Goal: Information Seeking & Learning: Learn about a topic

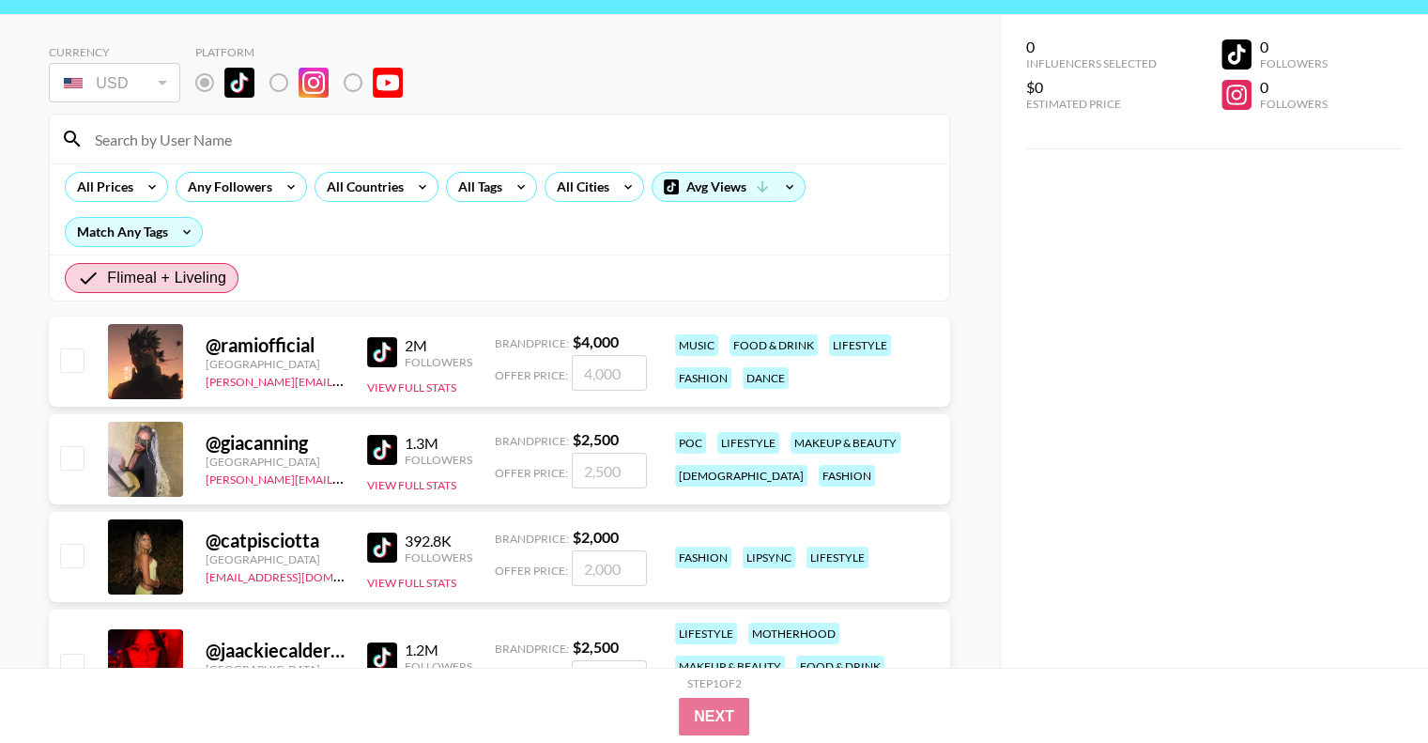
scroll to position [94, 0]
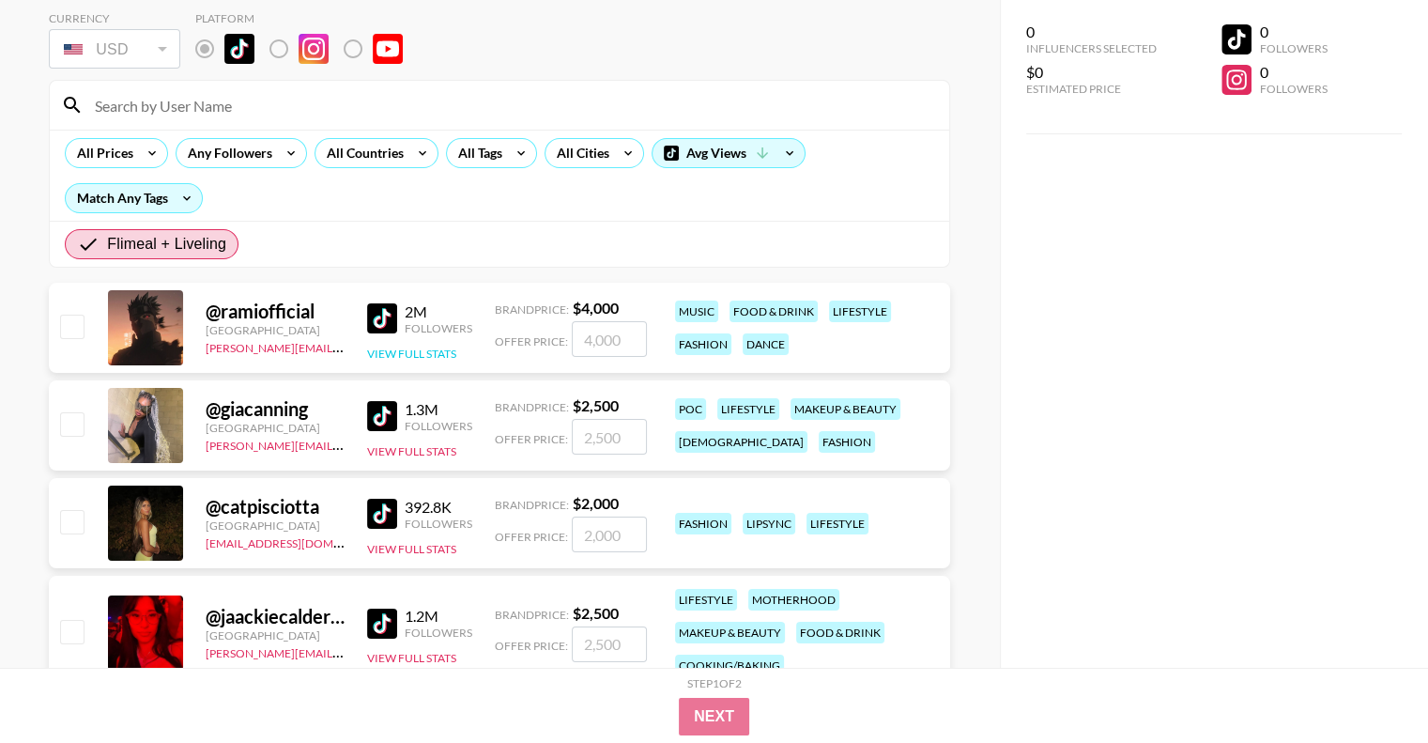
click at [449, 352] on button "View Full Stats" at bounding box center [411, 353] width 89 height 14
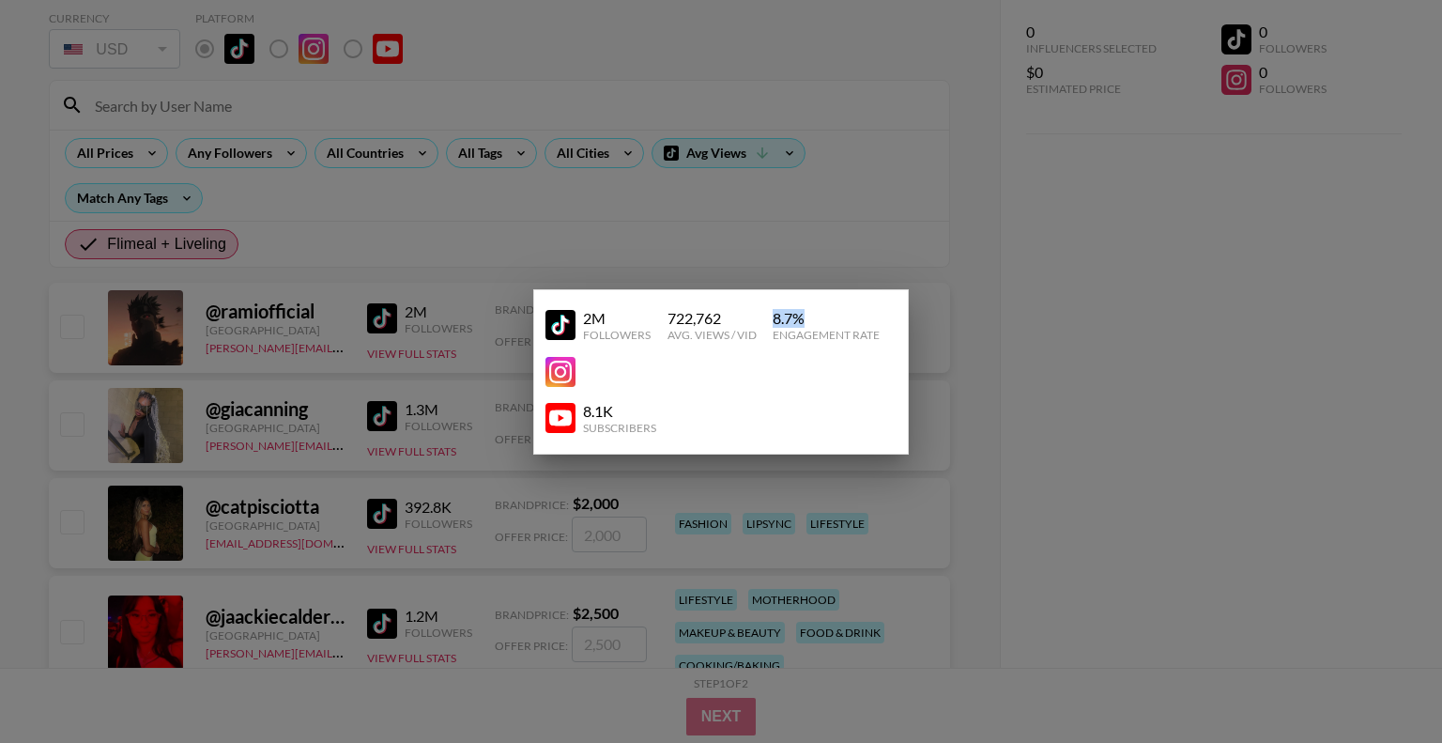
drag, startPoint x: 766, startPoint y: 315, endPoint x: 811, endPoint y: 315, distance: 45.1
click at [811, 315] on div "2M Followers 722,762 Avg. Views / Vid 8.7 % Engagement Rate" at bounding box center [721, 325] width 351 height 48
drag, startPoint x: 730, startPoint y: 314, endPoint x: 663, endPoint y: 318, distance: 66.8
click at [663, 318] on div "2M Followers 722,762 Avg. Views / Vid 8.7 % Engagement Rate" at bounding box center [721, 325] width 351 height 48
click at [758, 318] on div "722,762 Avg. Views / Vid" at bounding box center [713, 325] width 91 height 33
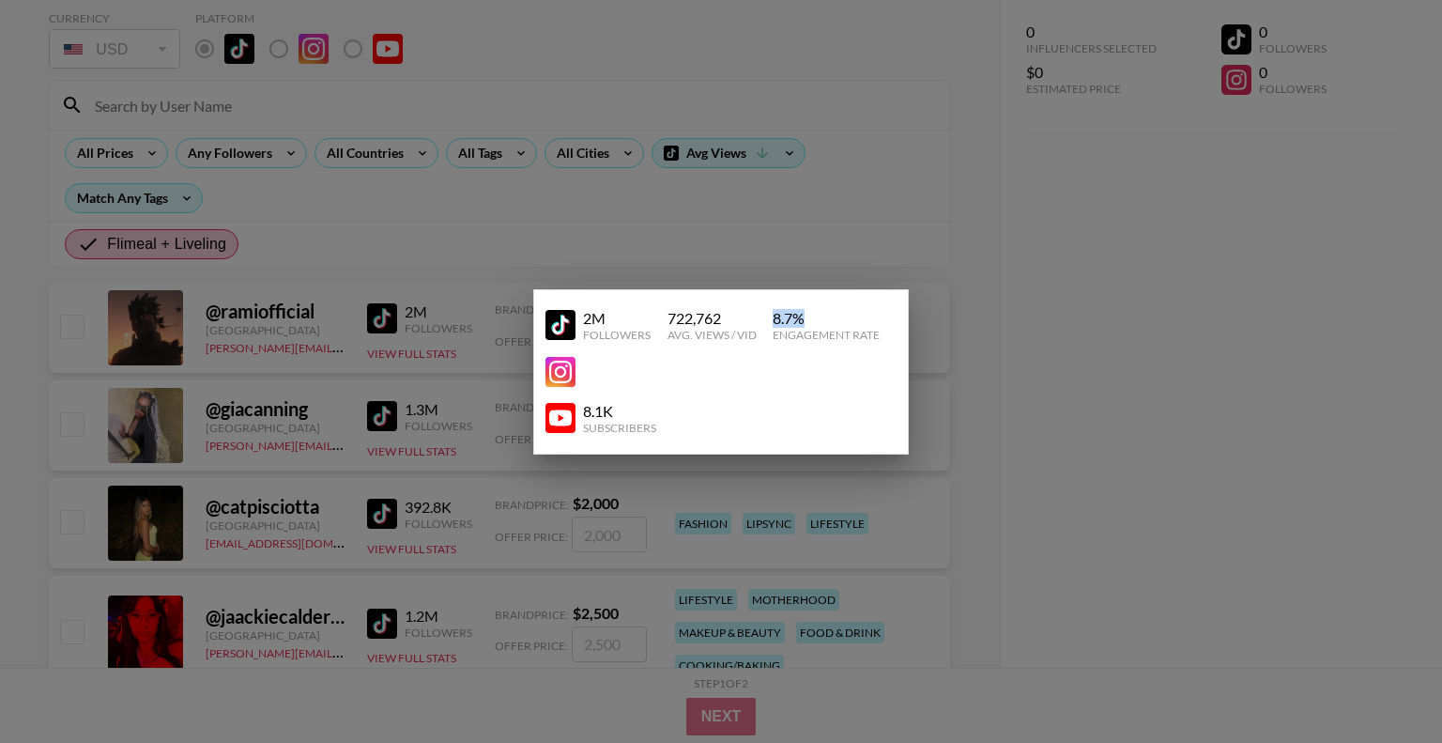
drag, startPoint x: 778, startPoint y: 315, endPoint x: 806, endPoint y: 315, distance: 27.2
click at [805, 315] on div "8.7 %" at bounding box center [826, 318] width 107 height 19
click at [809, 315] on div "8.7 %" at bounding box center [826, 318] width 107 height 19
drag, startPoint x: 729, startPoint y: 320, endPoint x: 652, endPoint y: 313, distance: 77.4
click at [652, 313] on div "2M Followers 722,762 Avg. Views / Vid 8.7 % Engagement Rate" at bounding box center [721, 325] width 351 height 48
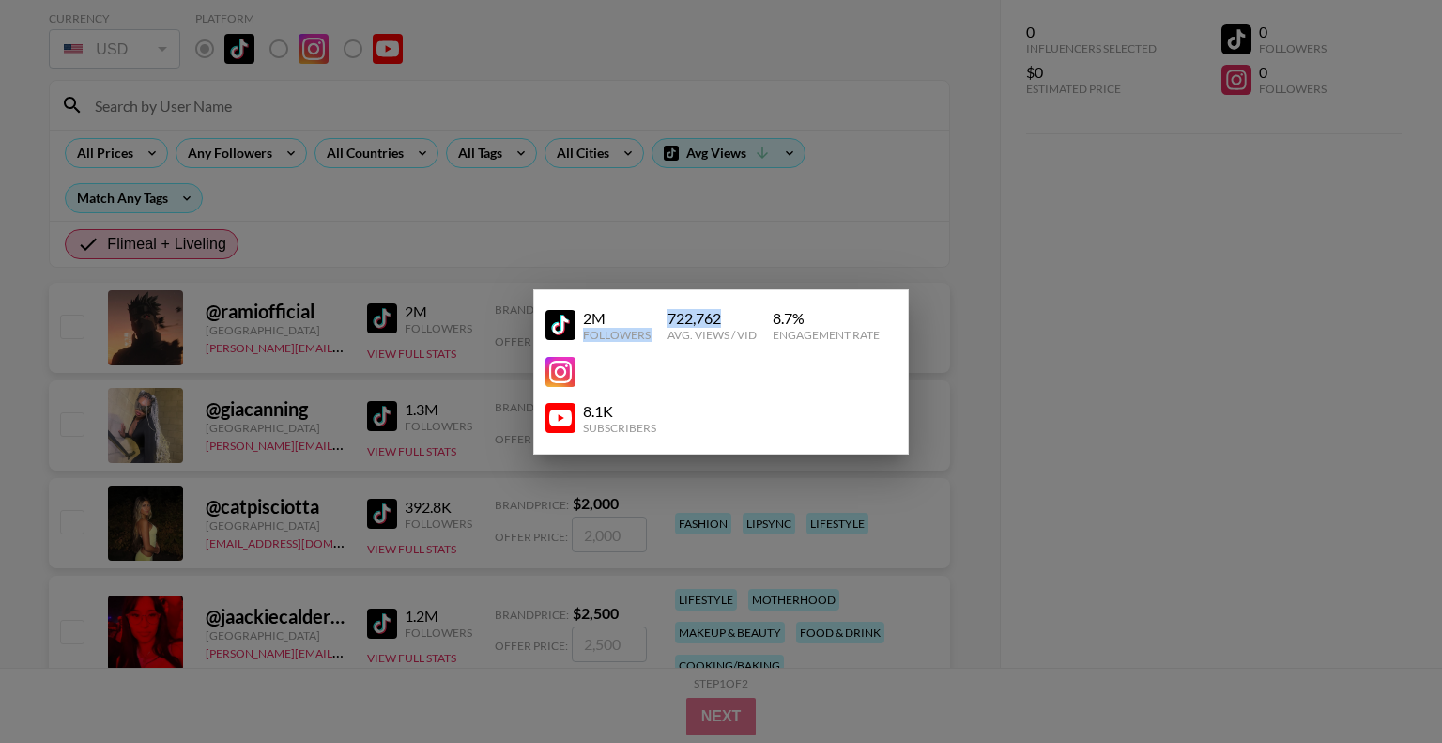
click at [671, 315] on div "722,762" at bounding box center [712, 318] width 89 height 19
click at [741, 254] on div at bounding box center [721, 371] width 1442 height 743
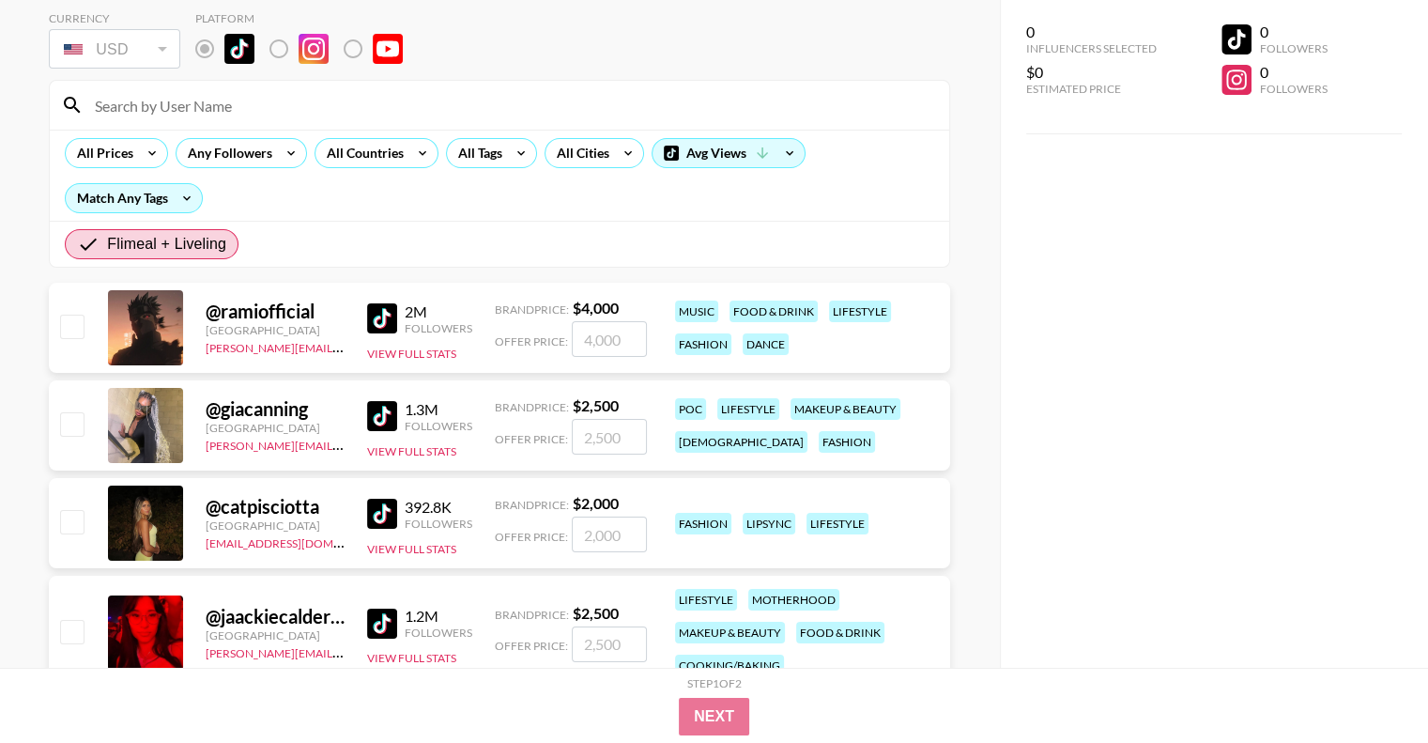
click at [424, 469] on div "@ giacanning [GEOGRAPHIC_DATA] [PERSON_NAME][EMAIL_ADDRESS][PERSON_NAME][DOMAIN…" at bounding box center [499, 425] width 901 height 90
click at [432, 463] on div "@ giacanning [GEOGRAPHIC_DATA] [PERSON_NAME][EMAIL_ADDRESS][PERSON_NAME][DOMAIN…" at bounding box center [499, 425] width 901 height 90
click at [433, 457] on div "@ giacanning [GEOGRAPHIC_DATA] [PERSON_NAME][EMAIL_ADDRESS][PERSON_NAME][DOMAIN…" at bounding box center [499, 425] width 901 height 90
click at [436, 454] on button "View Full Stats" at bounding box center [411, 451] width 89 height 14
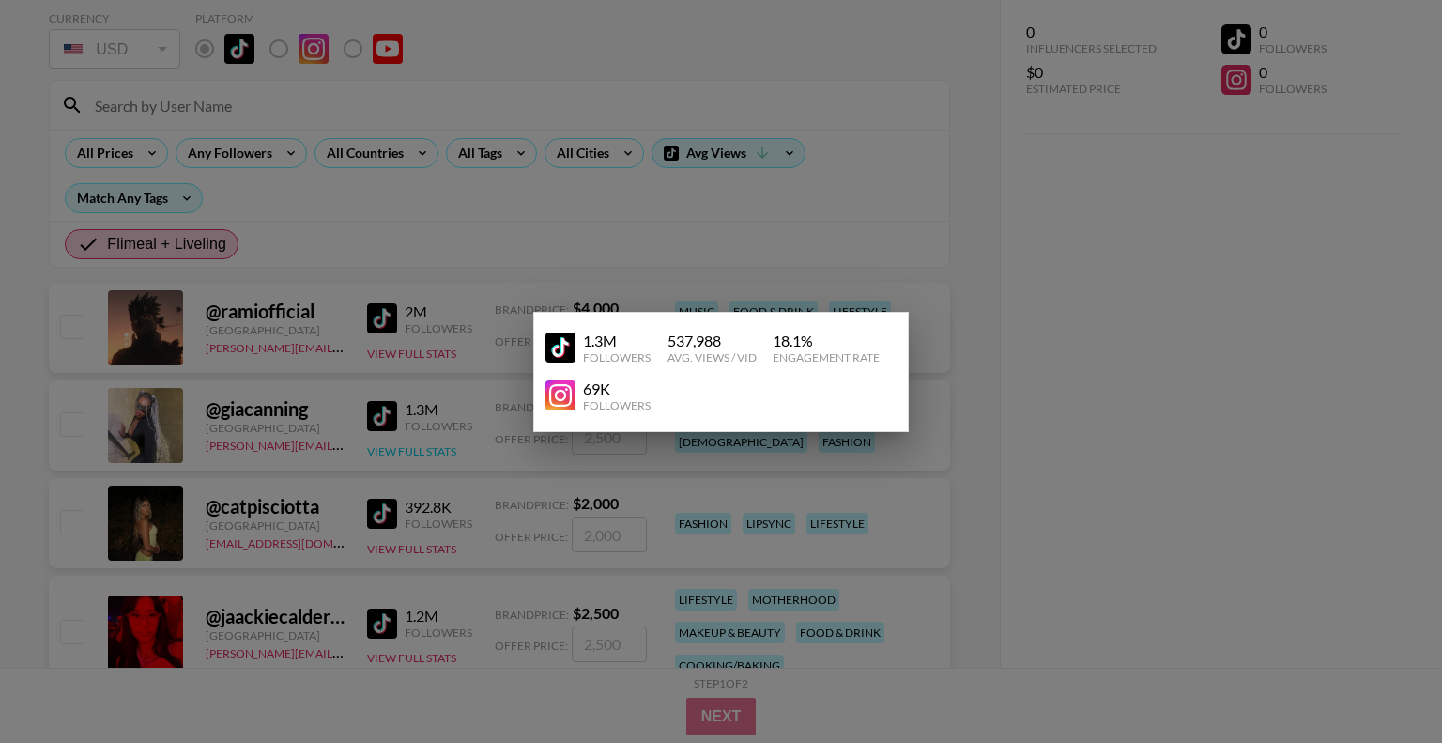
click at [436, 454] on div at bounding box center [721, 371] width 1442 height 743
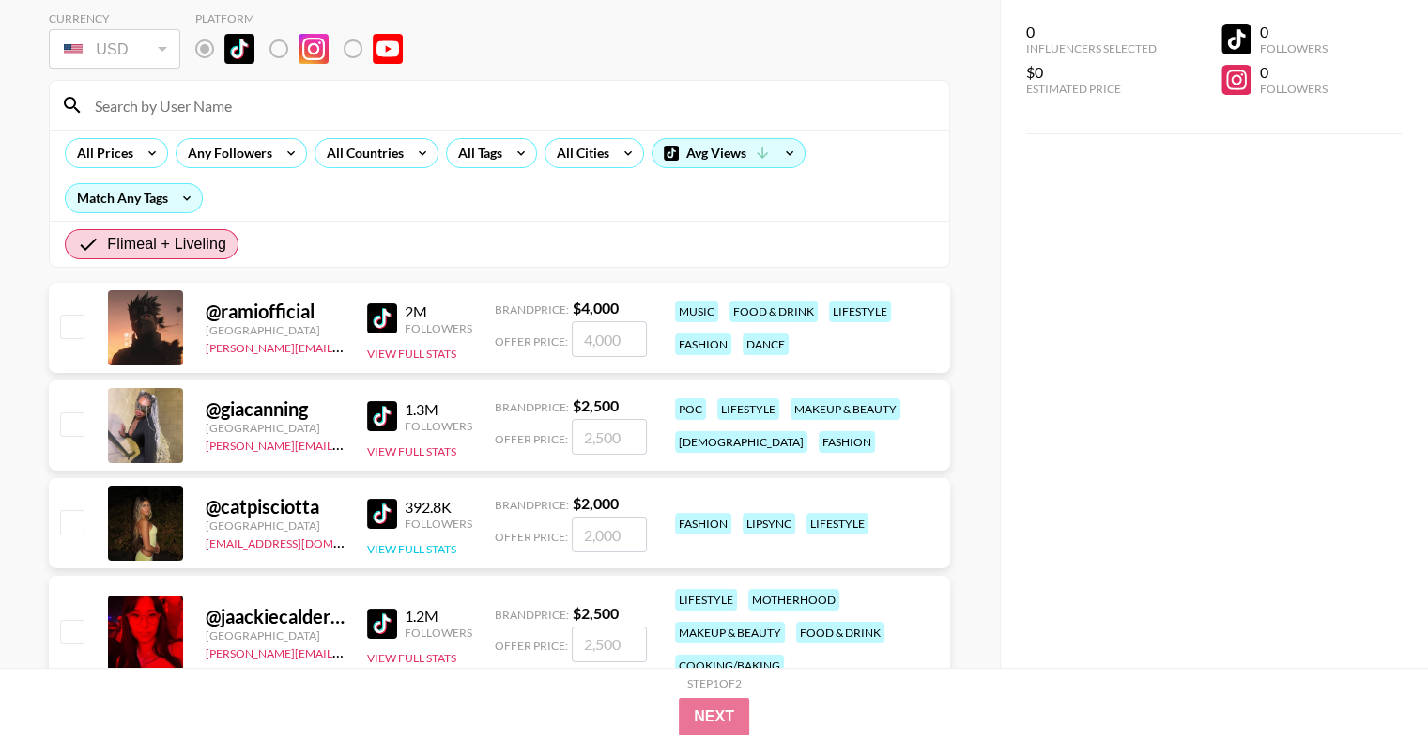
click at [453, 544] on button "View Full Stats" at bounding box center [411, 549] width 89 height 14
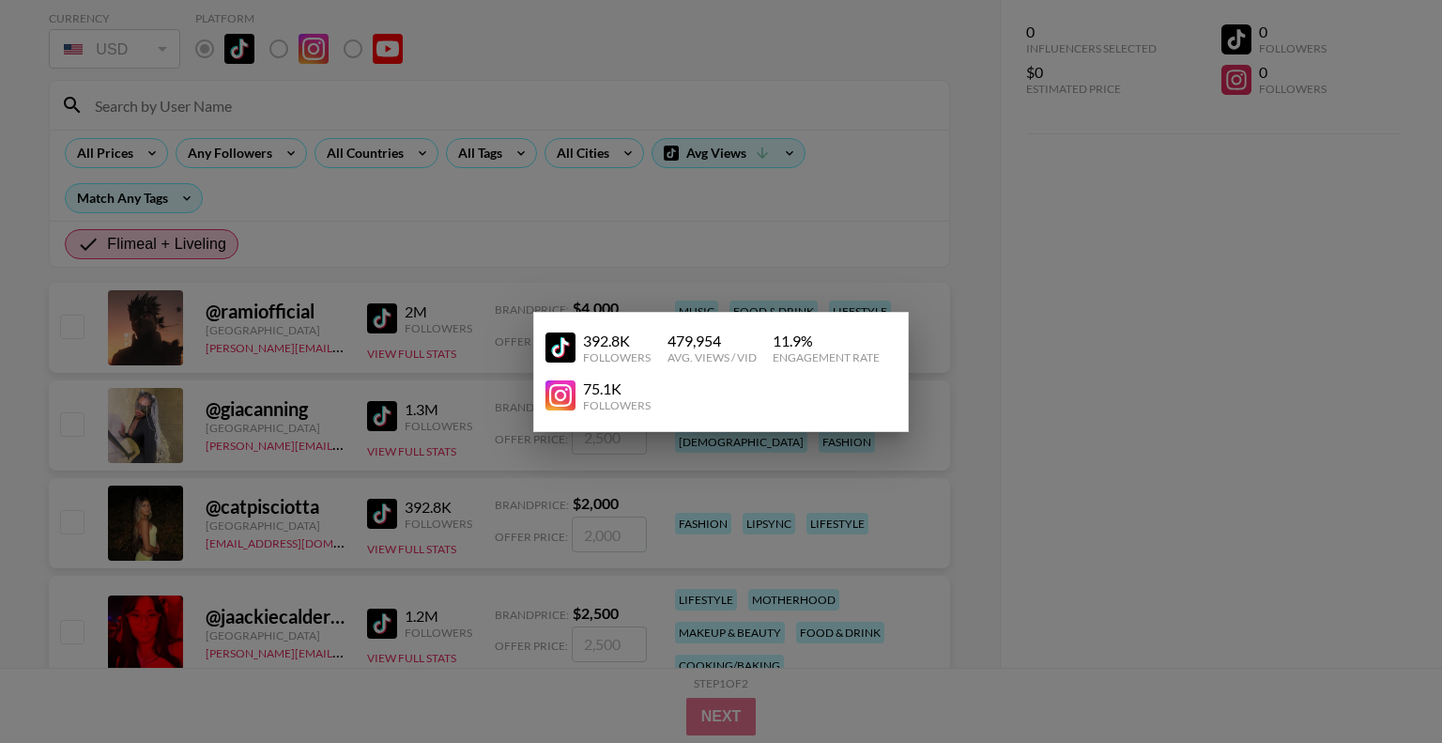
click at [452, 529] on div at bounding box center [721, 371] width 1442 height 743
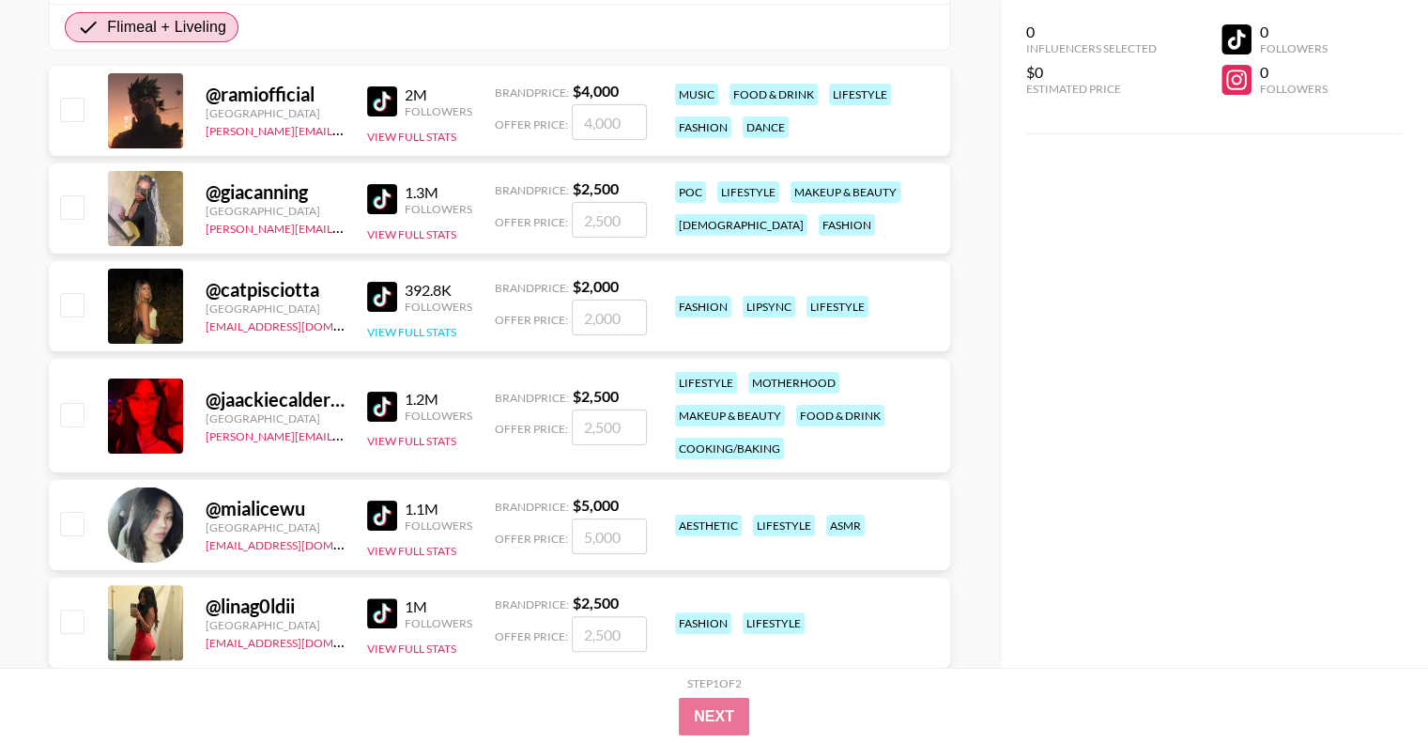
scroll to position [469, 0]
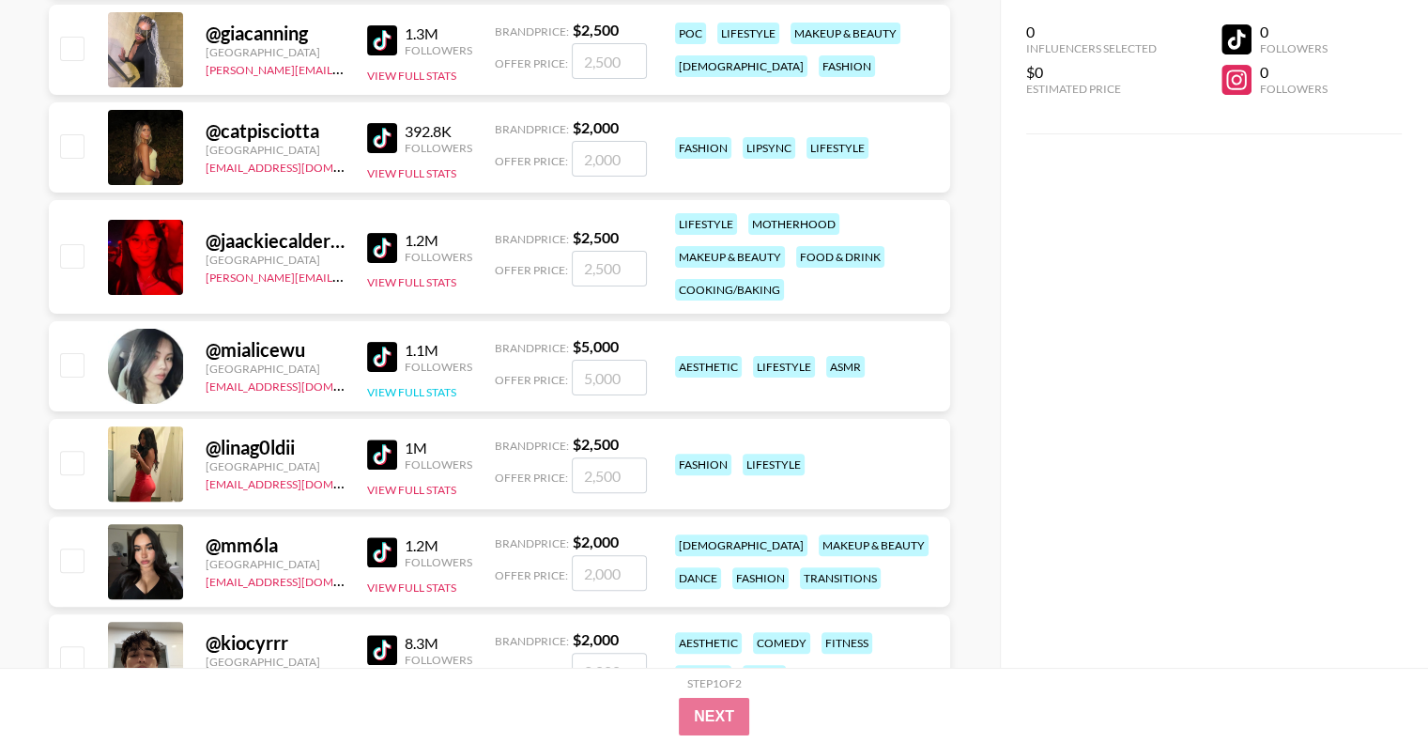
click at [432, 393] on button "View Full Stats" at bounding box center [411, 392] width 89 height 14
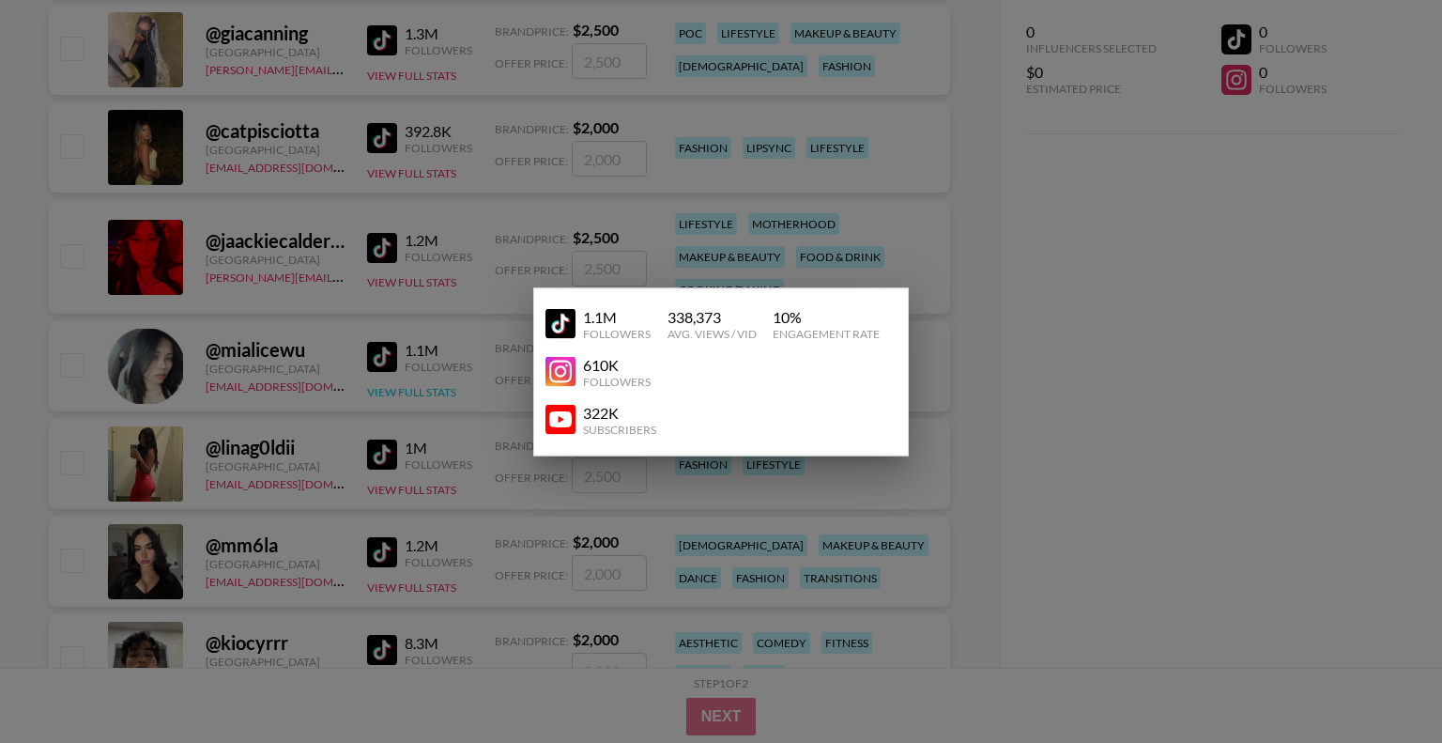
click at [432, 393] on div at bounding box center [721, 371] width 1442 height 743
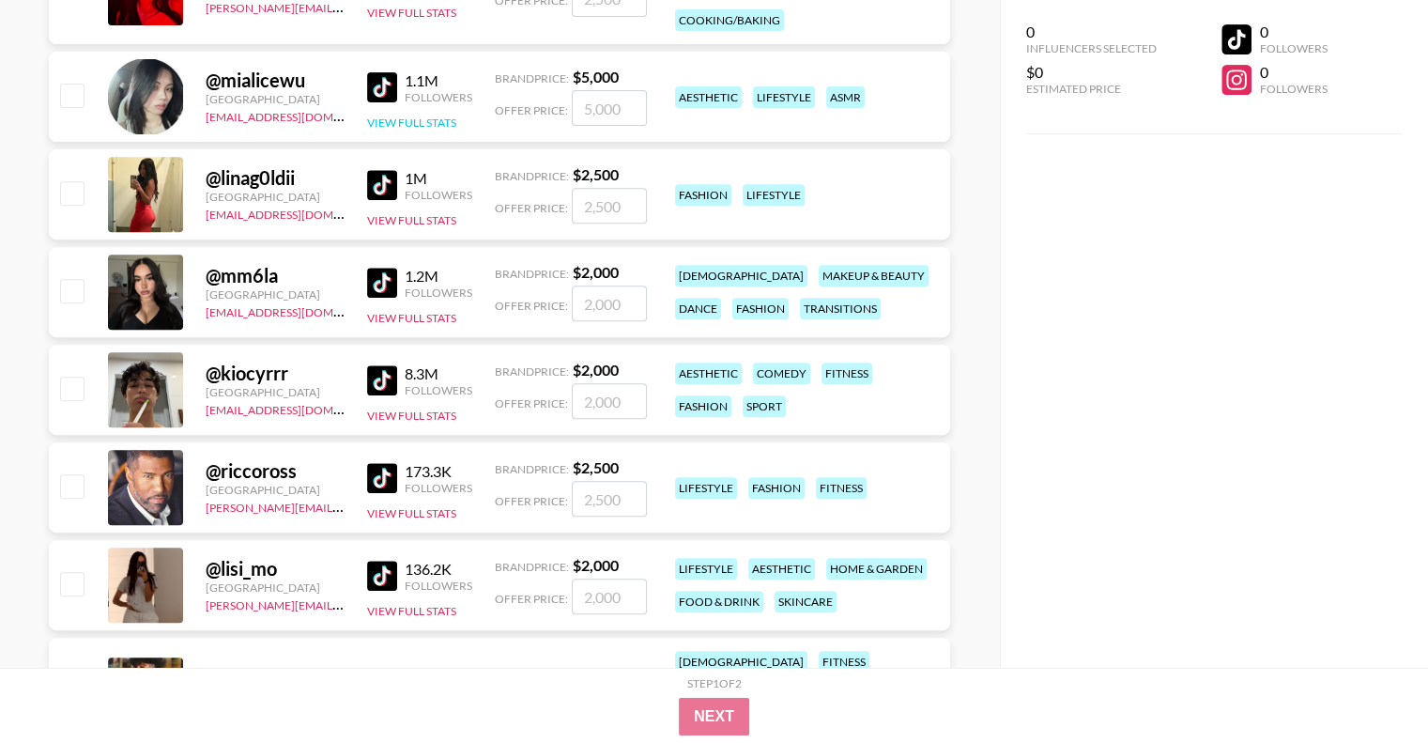
scroll to position [751, 0]
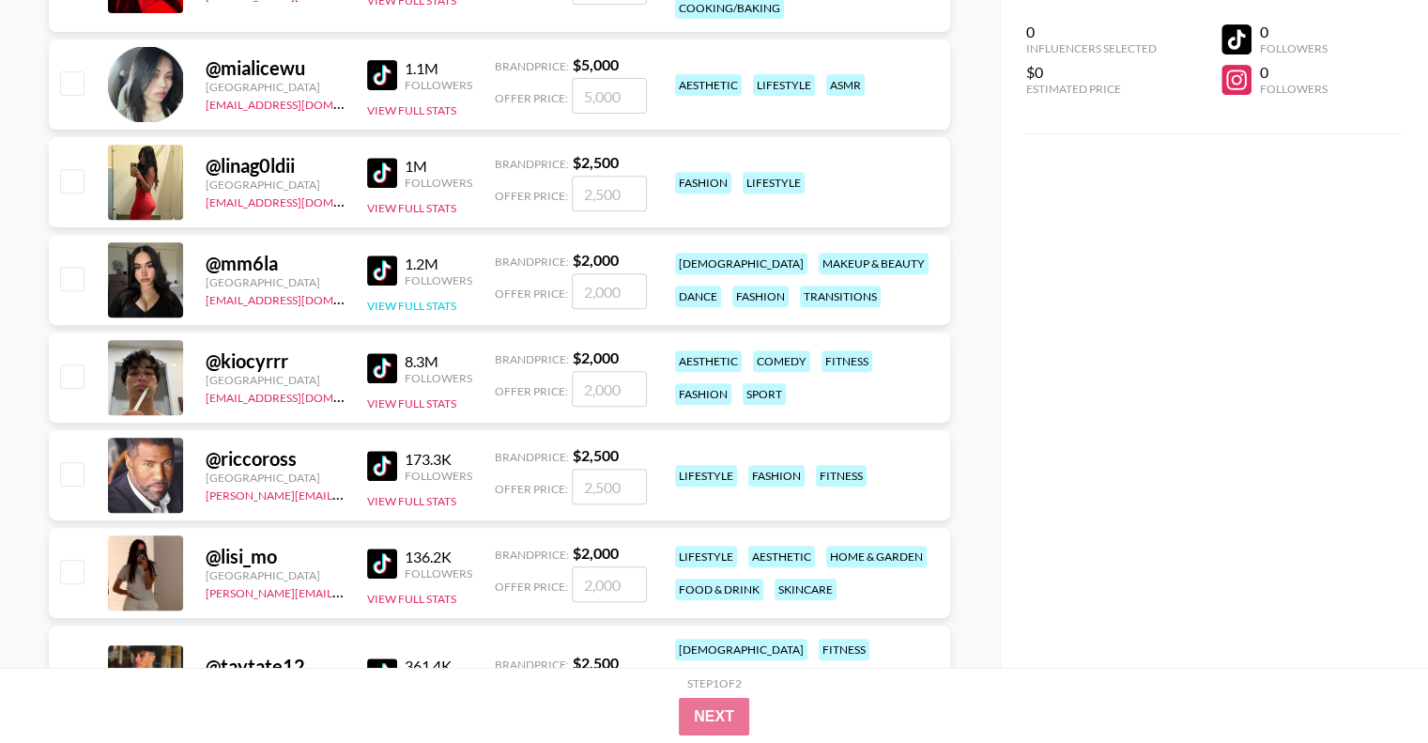
click at [424, 308] on button "View Full Stats" at bounding box center [411, 306] width 89 height 14
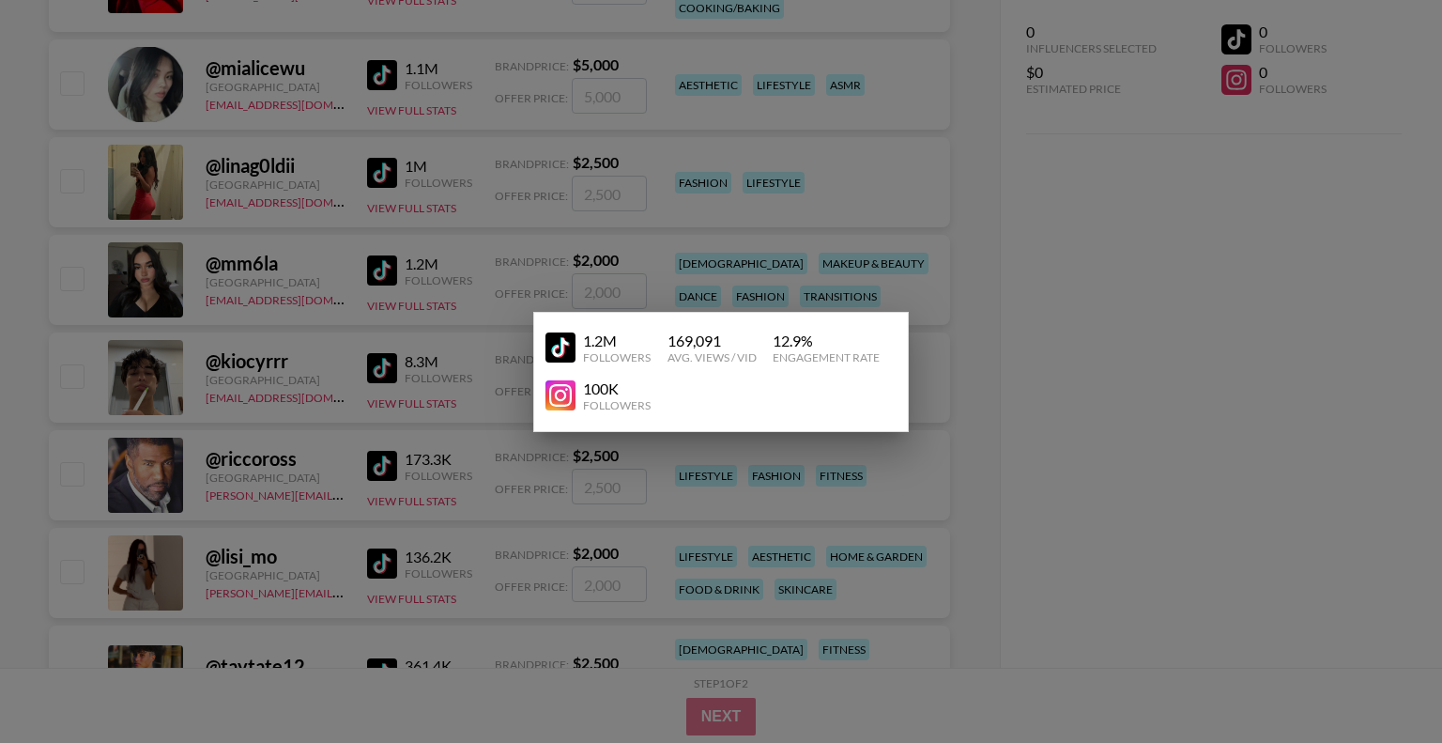
click at [425, 315] on div at bounding box center [721, 371] width 1442 height 743
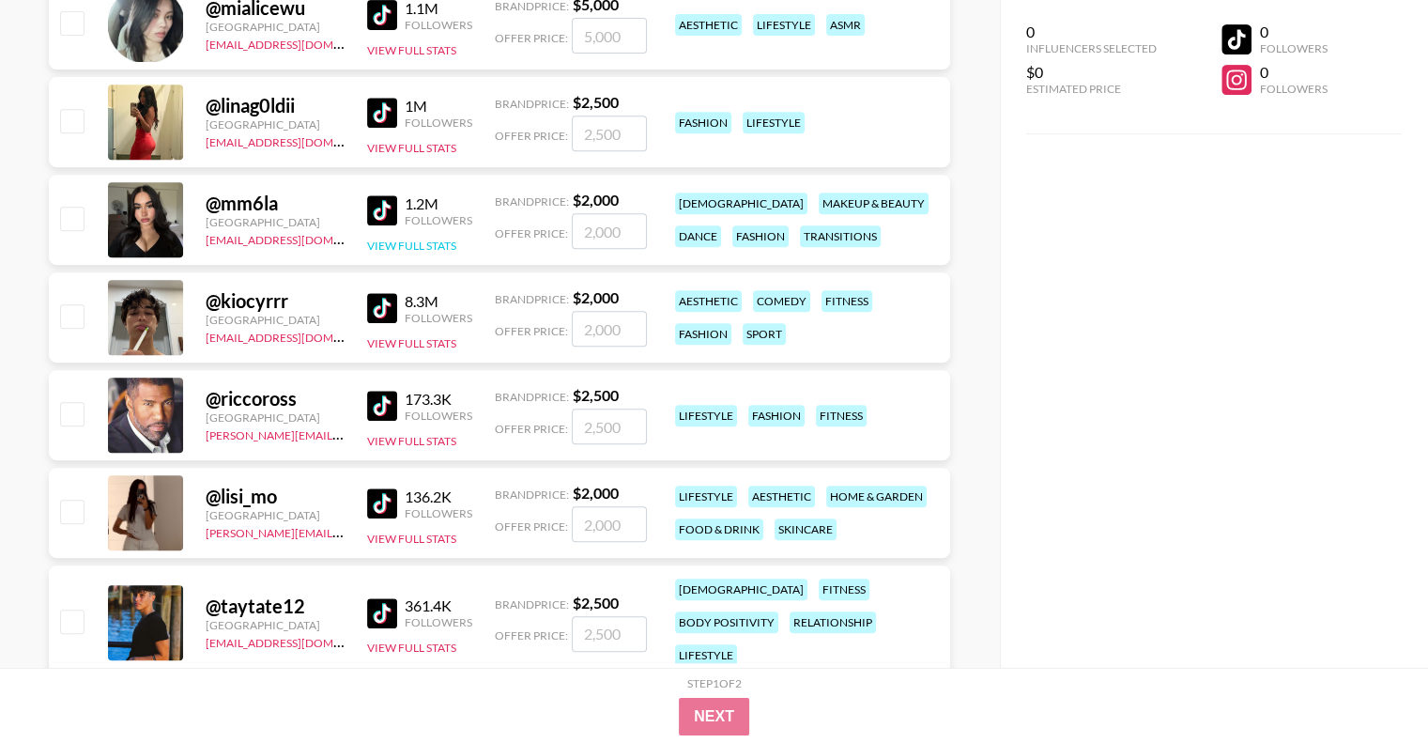
scroll to position [845, 0]
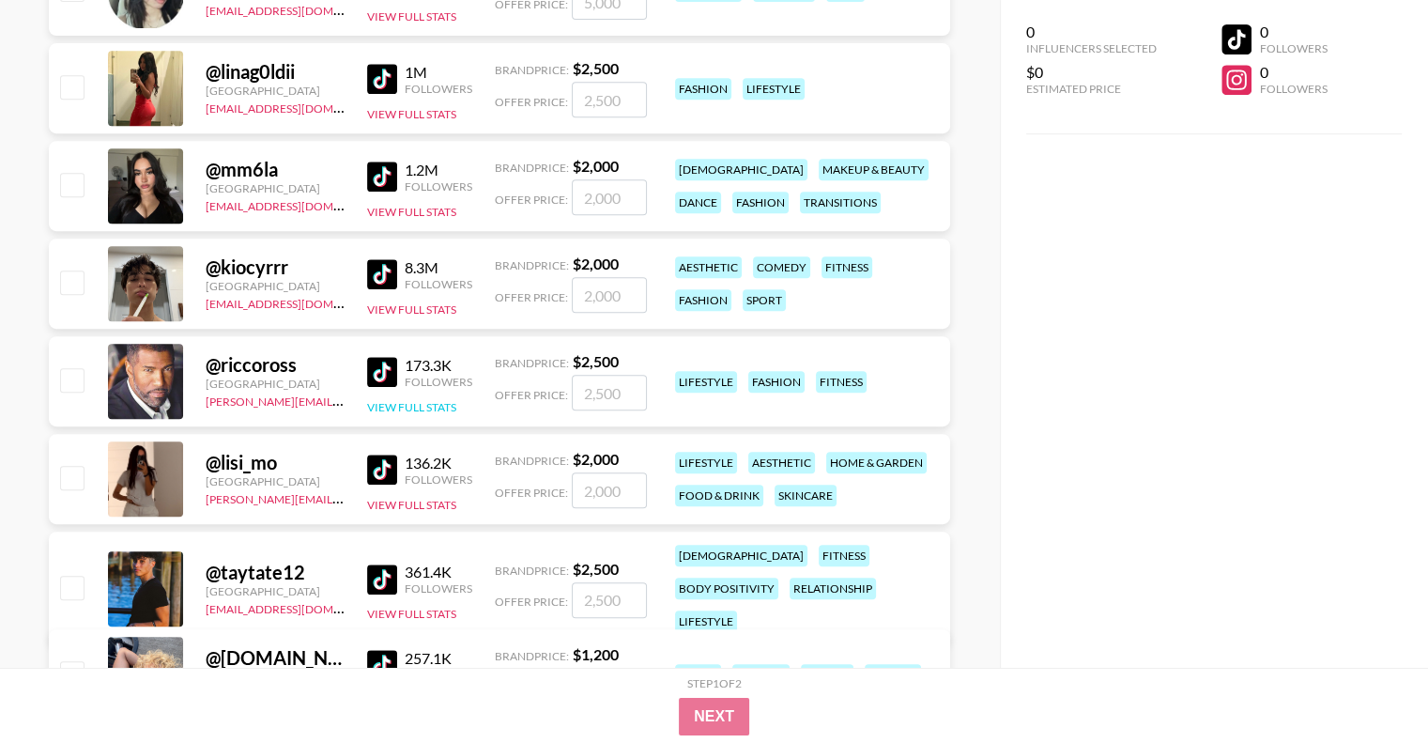
click at [424, 411] on button "View Full Stats" at bounding box center [411, 407] width 89 height 14
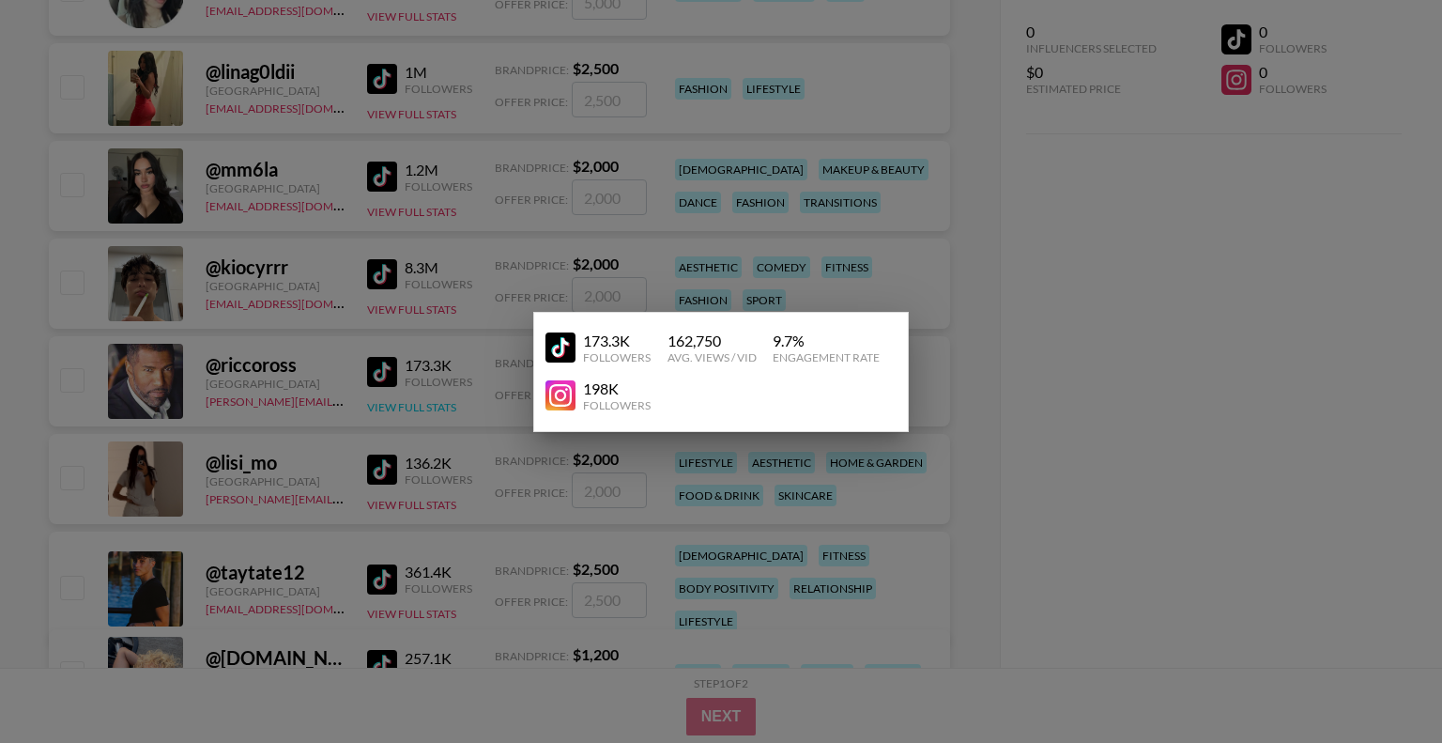
click at [424, 411] on div at bounding box center [721, 371] width 1442 height 743
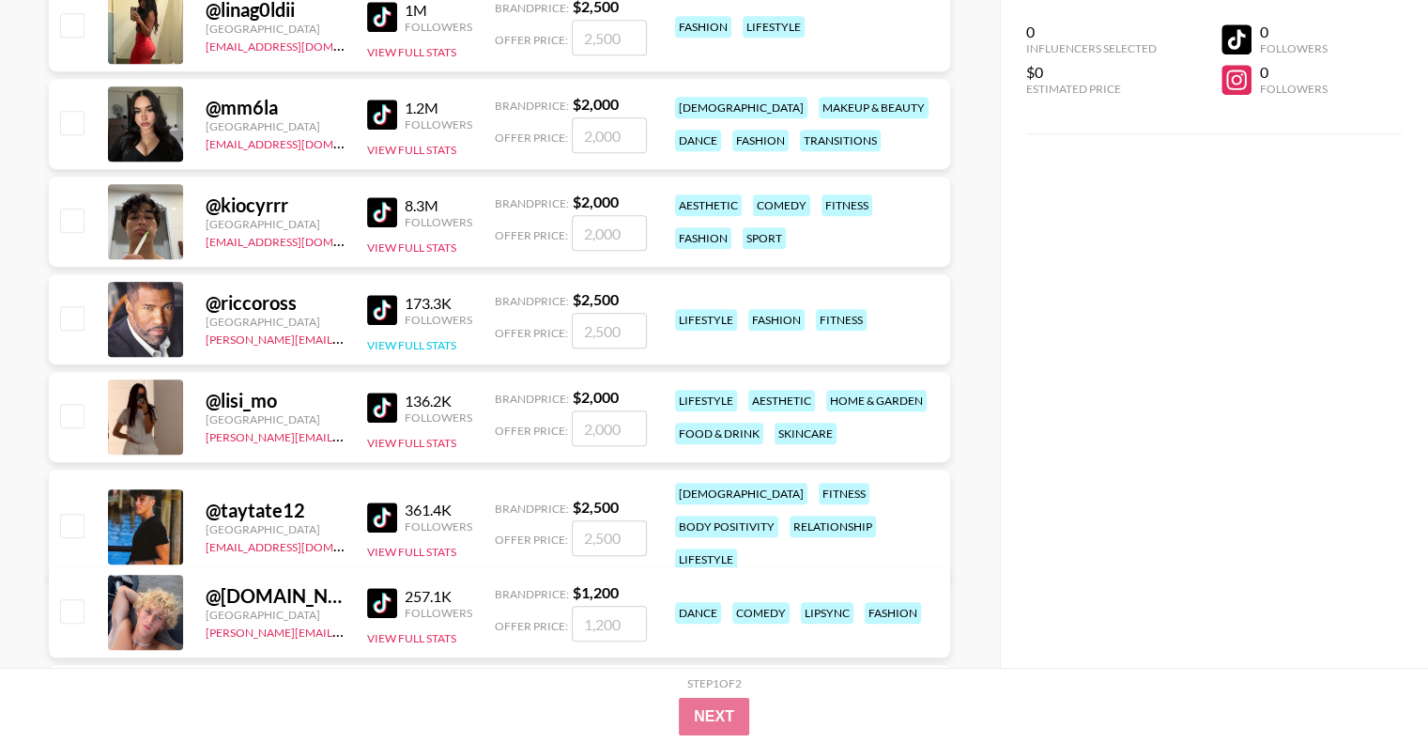
scroll to position [939, 0]
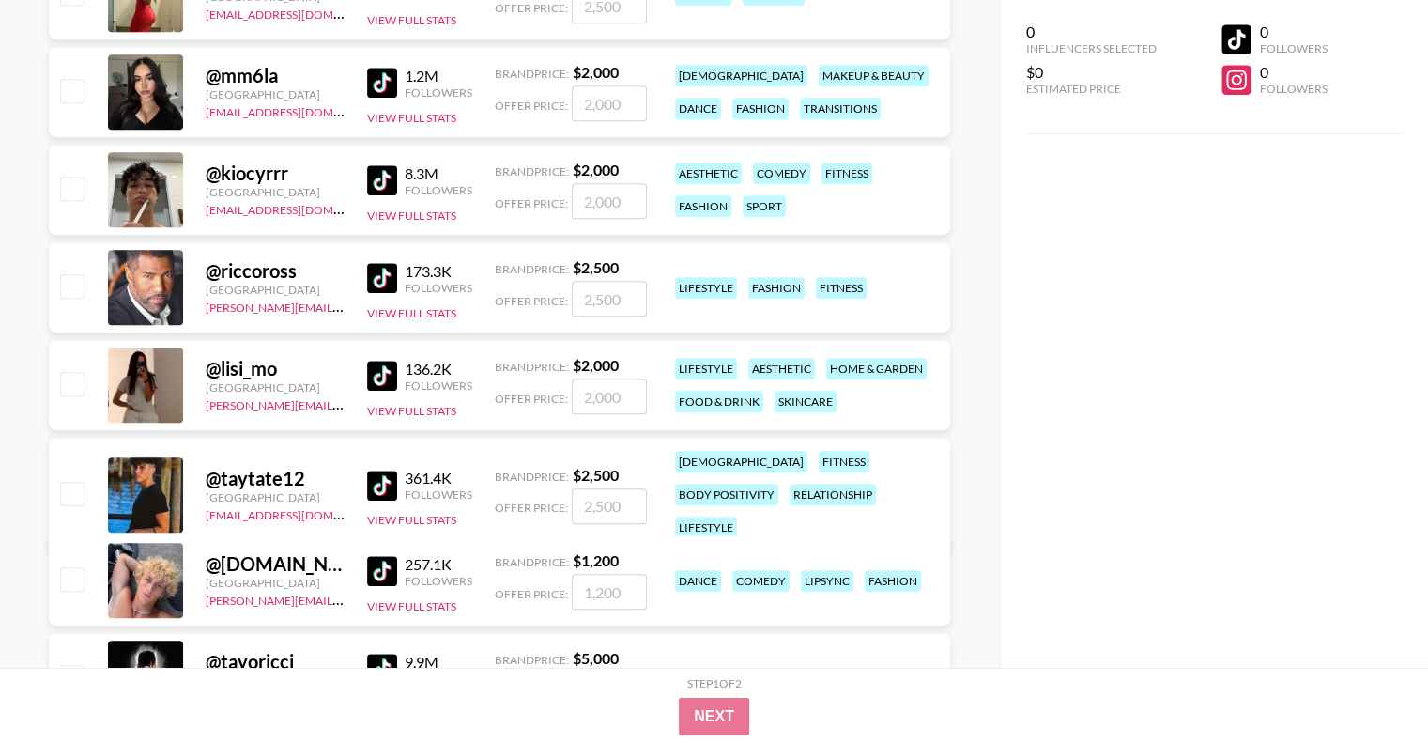
click at [423, 396] on div "136.2K Followers View Full Stats" at bounding box center [419, 385] width 105 height 67
click at [424, 407] on button "View Full Stats" at bounding box center [411, 411] width 89 height 14
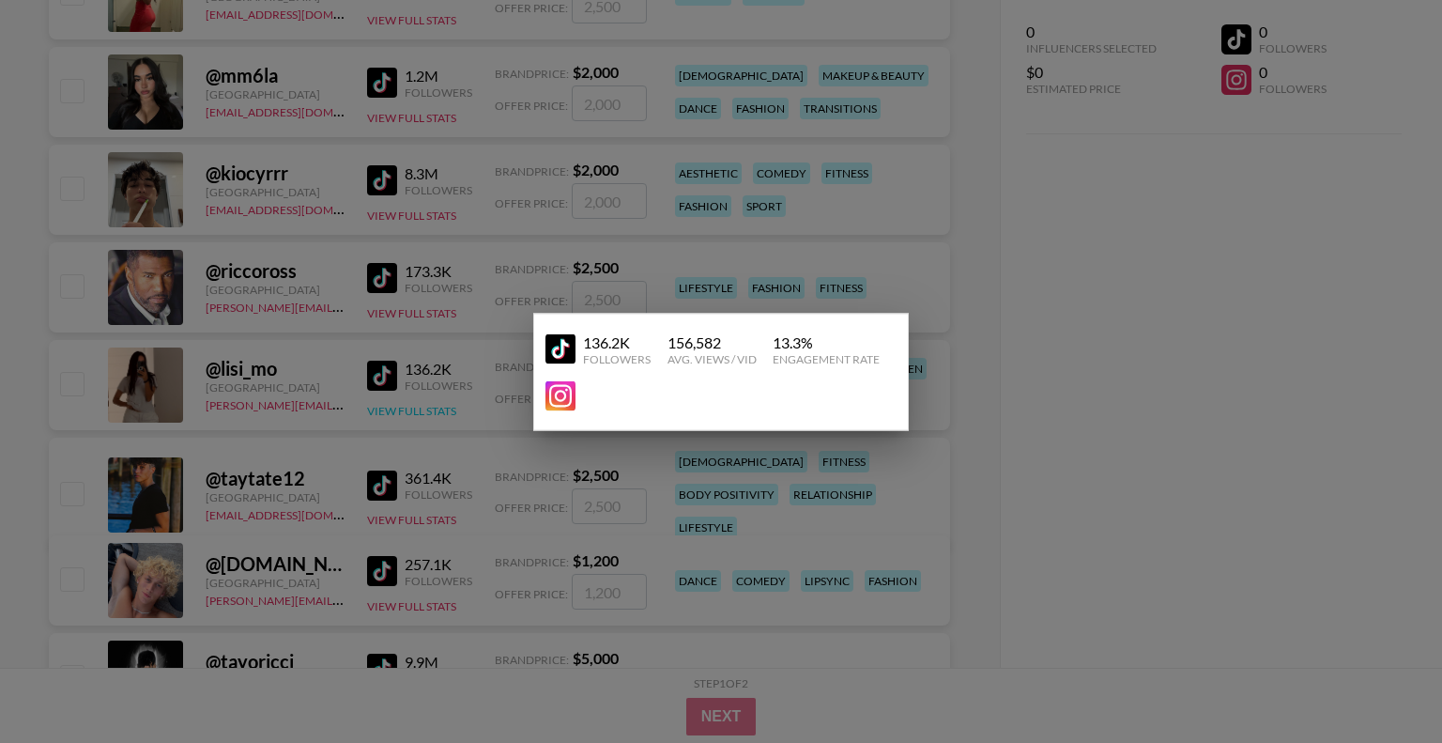
click at [424, 407] on div at bounding box center [721, 371] width 1442 height 743
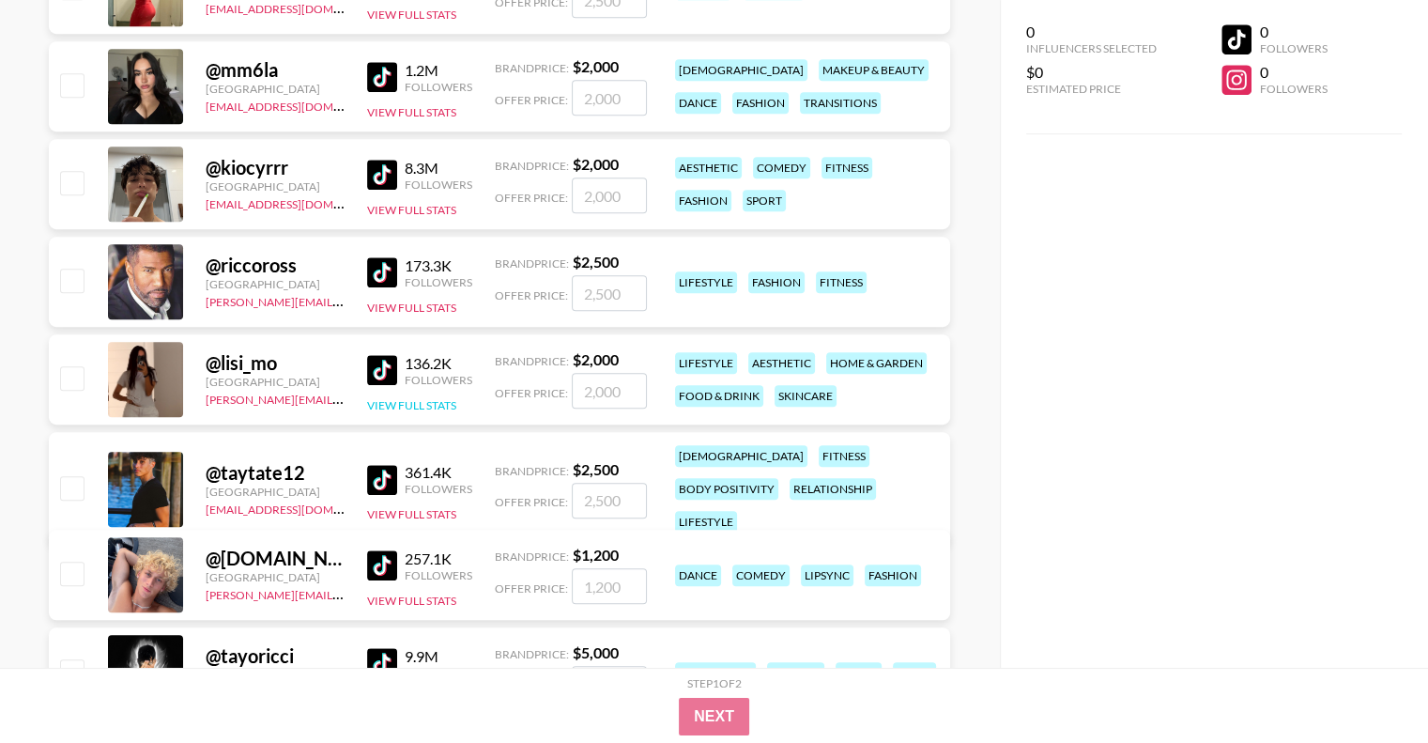
scroll to position [1127, 0]
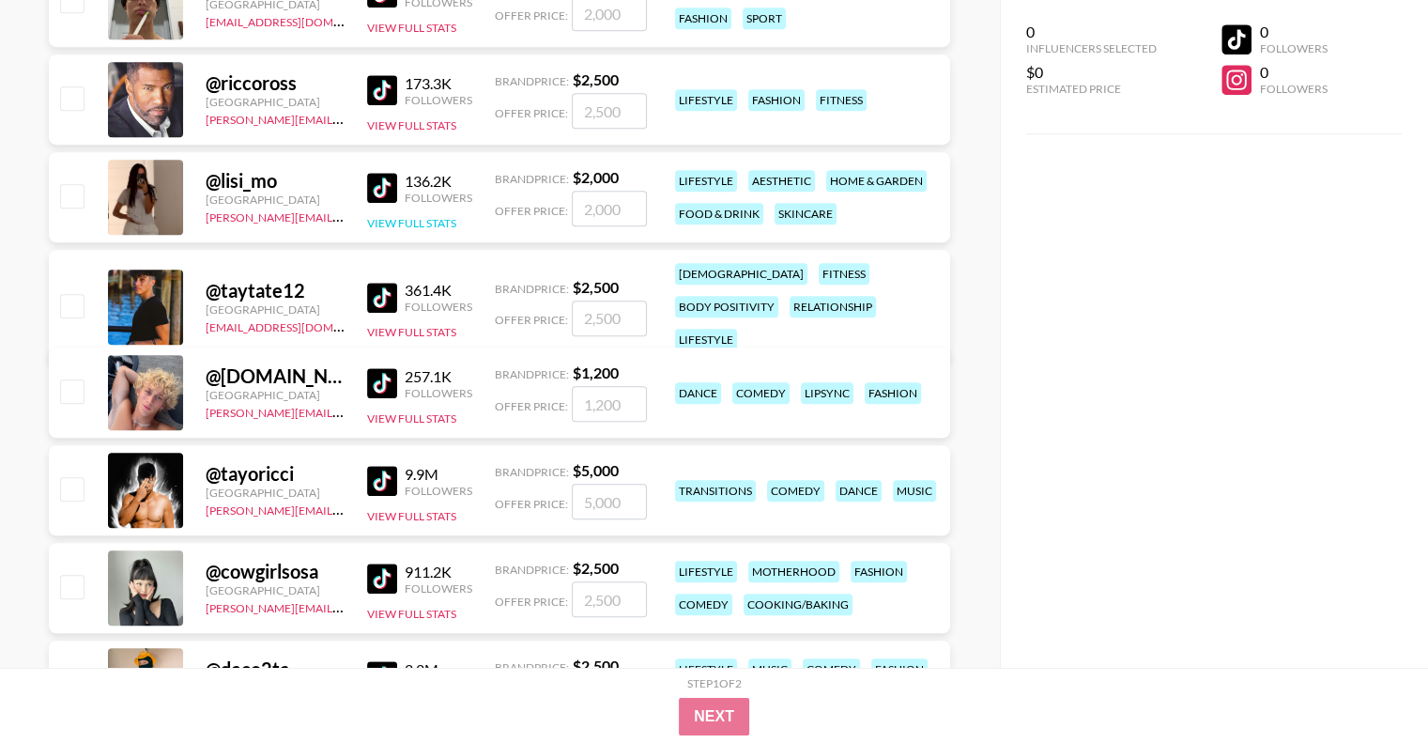
click at [426, 222] on button "View Full Stats" at bounding box center [411, 223] width 89 height 14
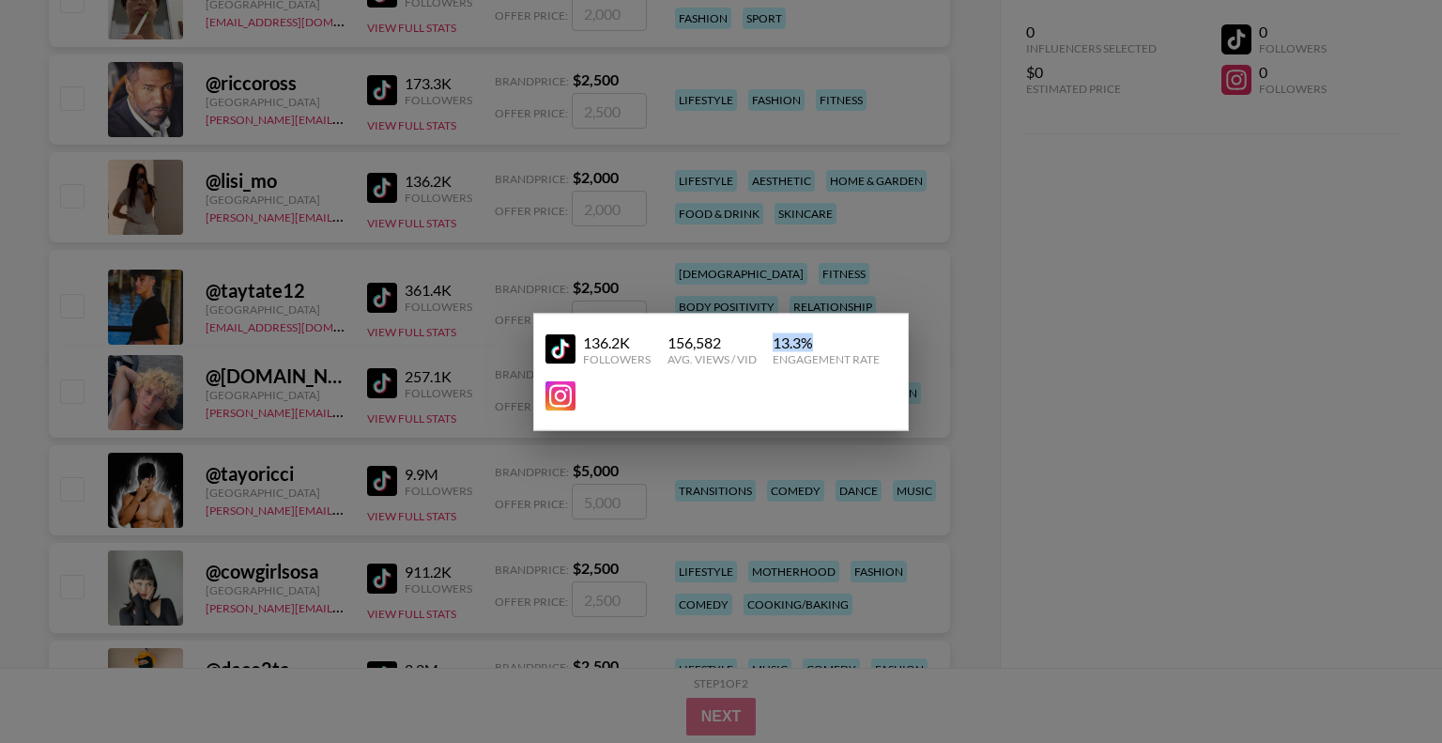
drag, startPoint x: 773, startPoint y: 349, endPoint x: 811, endPoint y: 348, distance: 38.5
click at [811, 348] on div "13.3 %" at bounding box center [826, 341] width 107 height 19
click at [808, 347] on div "13.3 %" at bounding box center [826, 341] width 107 height 19
click at [563, 465] on div at bounding box center [721, 371] width 1442 height 743
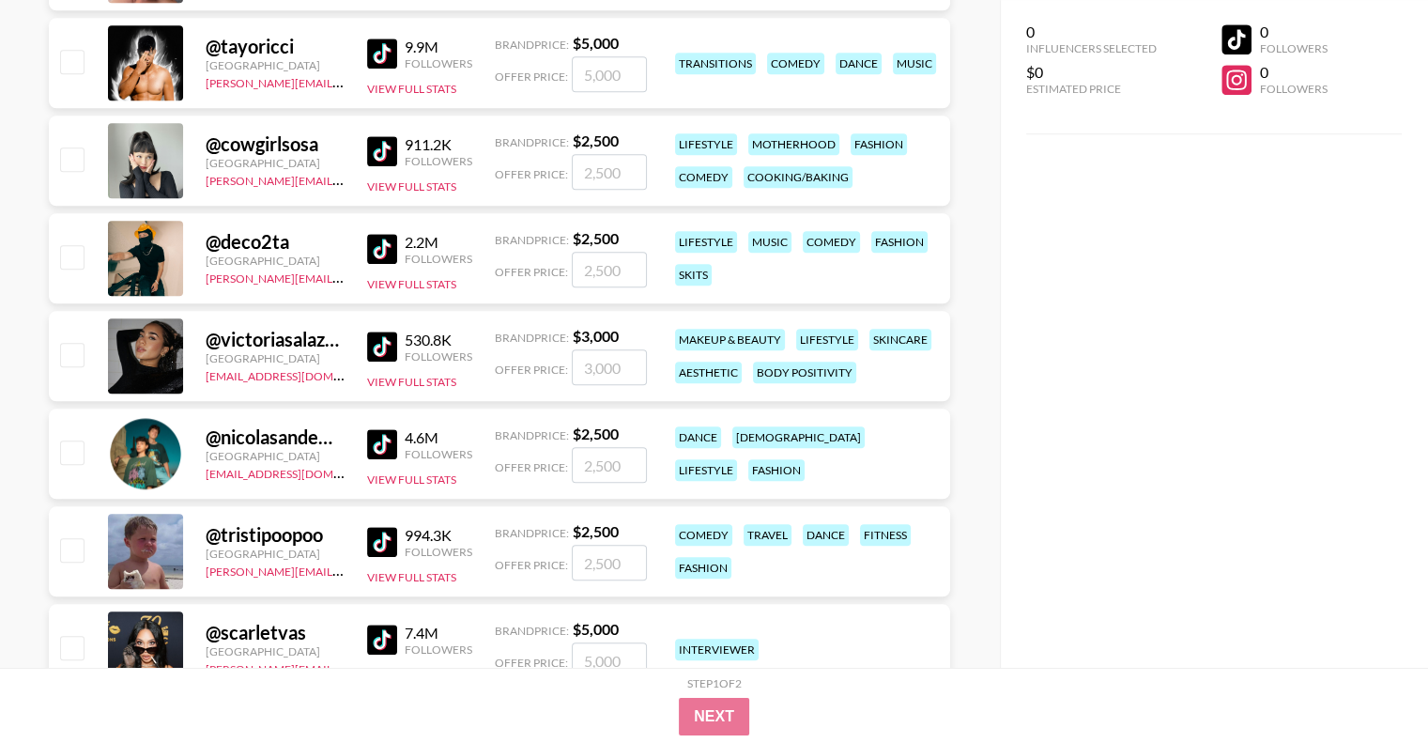
scroll to position [1596, 0]
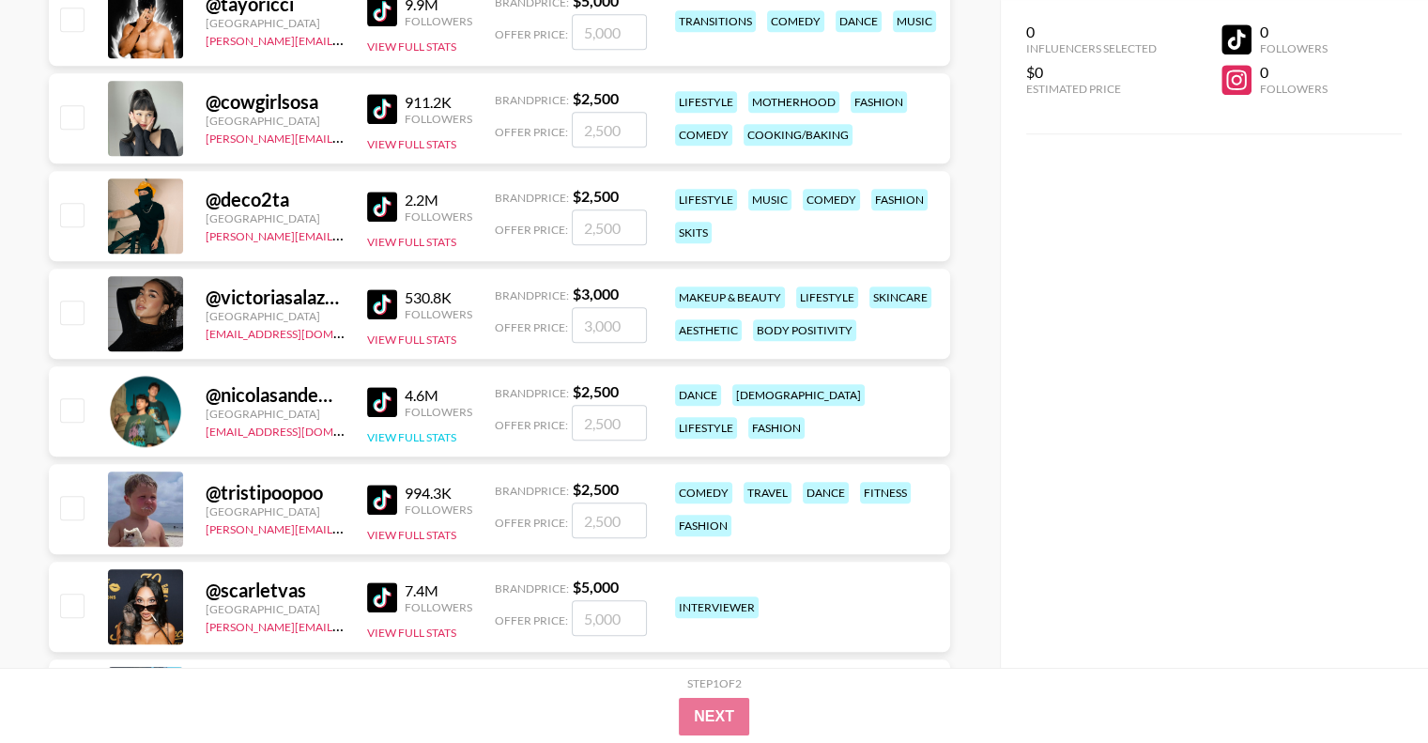
click at [436, 442] on button "View Full Stats" at bounding box center [411, 437] width 89 height 14
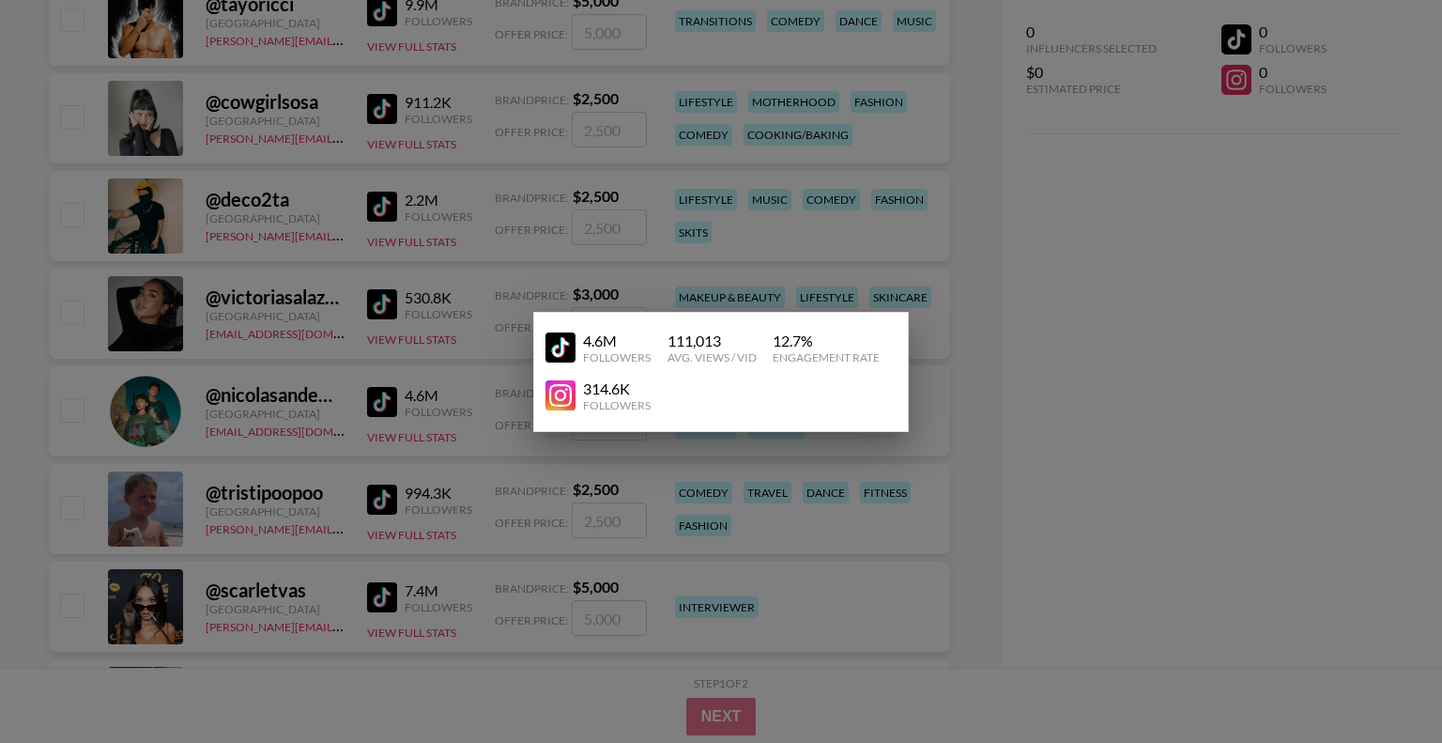
click at [688, 369] on div "4.6M Followers 111,013 Avg. Views / Vid 12.7 % Engagement Rate" at bounding box center [721, 348] width 351 height 48
click at [378, 399] on div at bounding box center [721, 371] width 1442 height 743
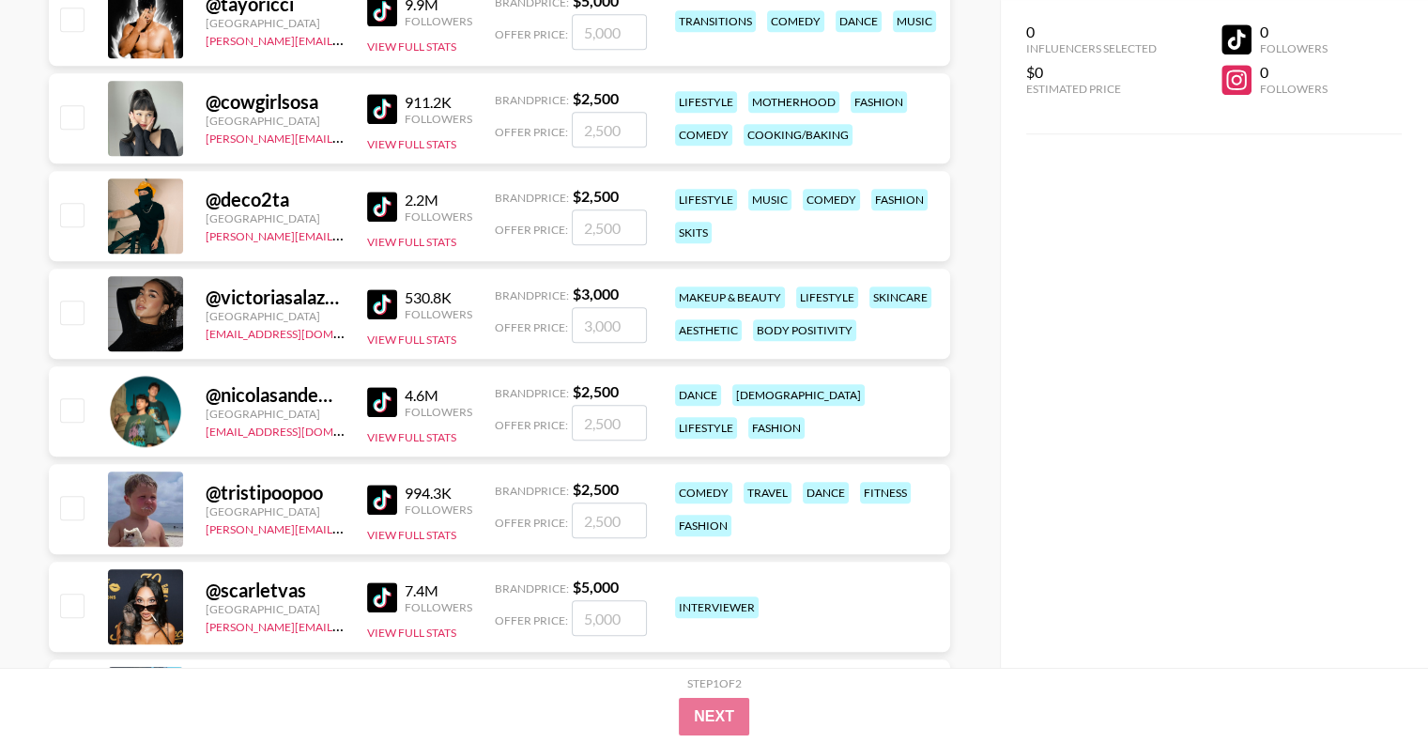
click at [385, 401] on img at bounding box center [382, 402] width 30 height 30
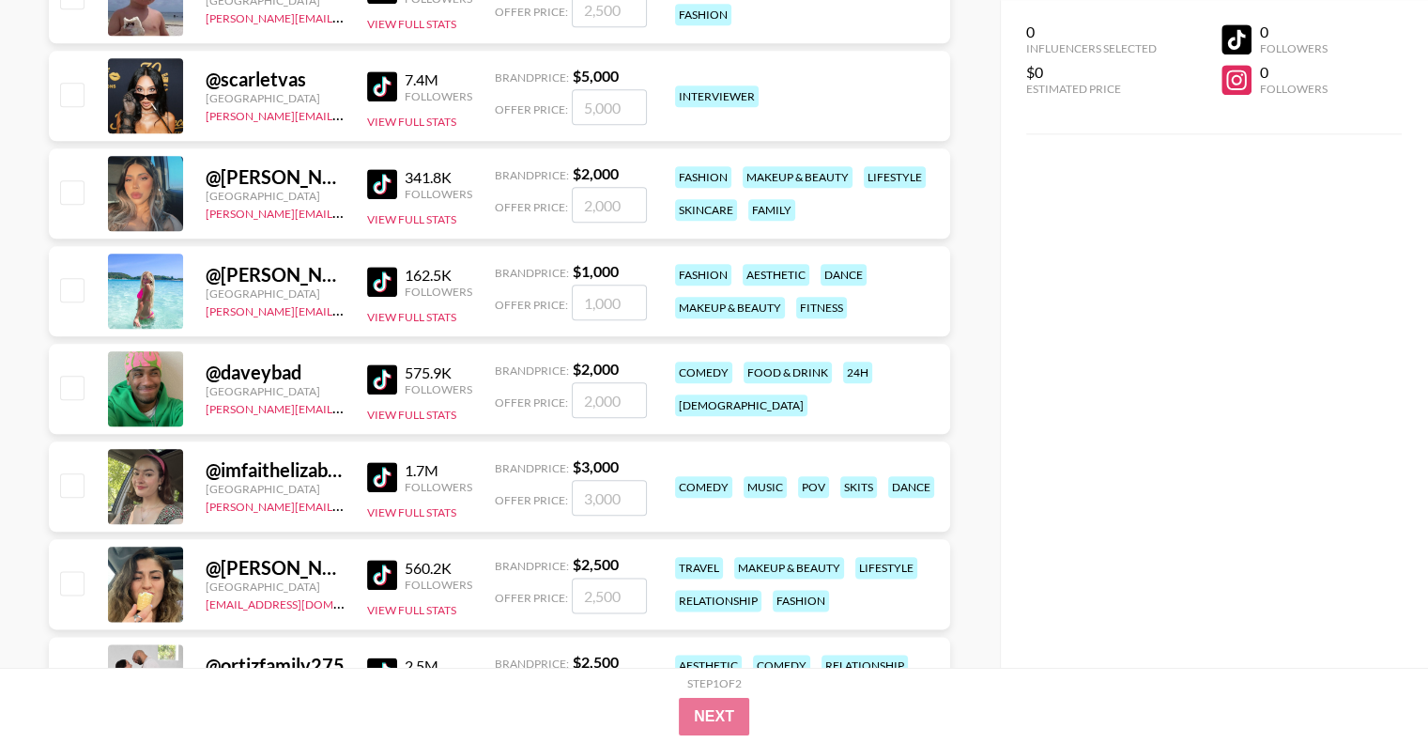
scroll to position [2254, 0]
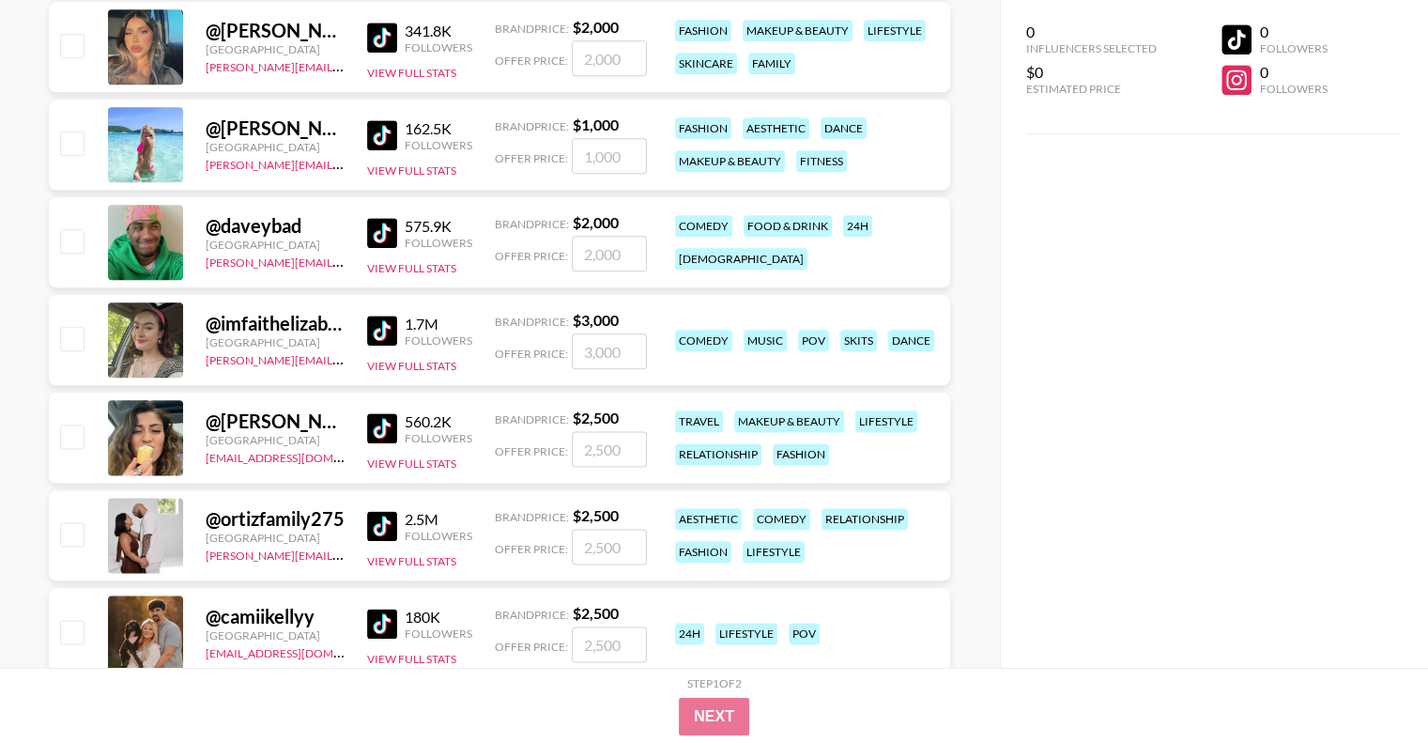
click at [393, 427] on img at bounding box center [382, 428] width 30 height 30
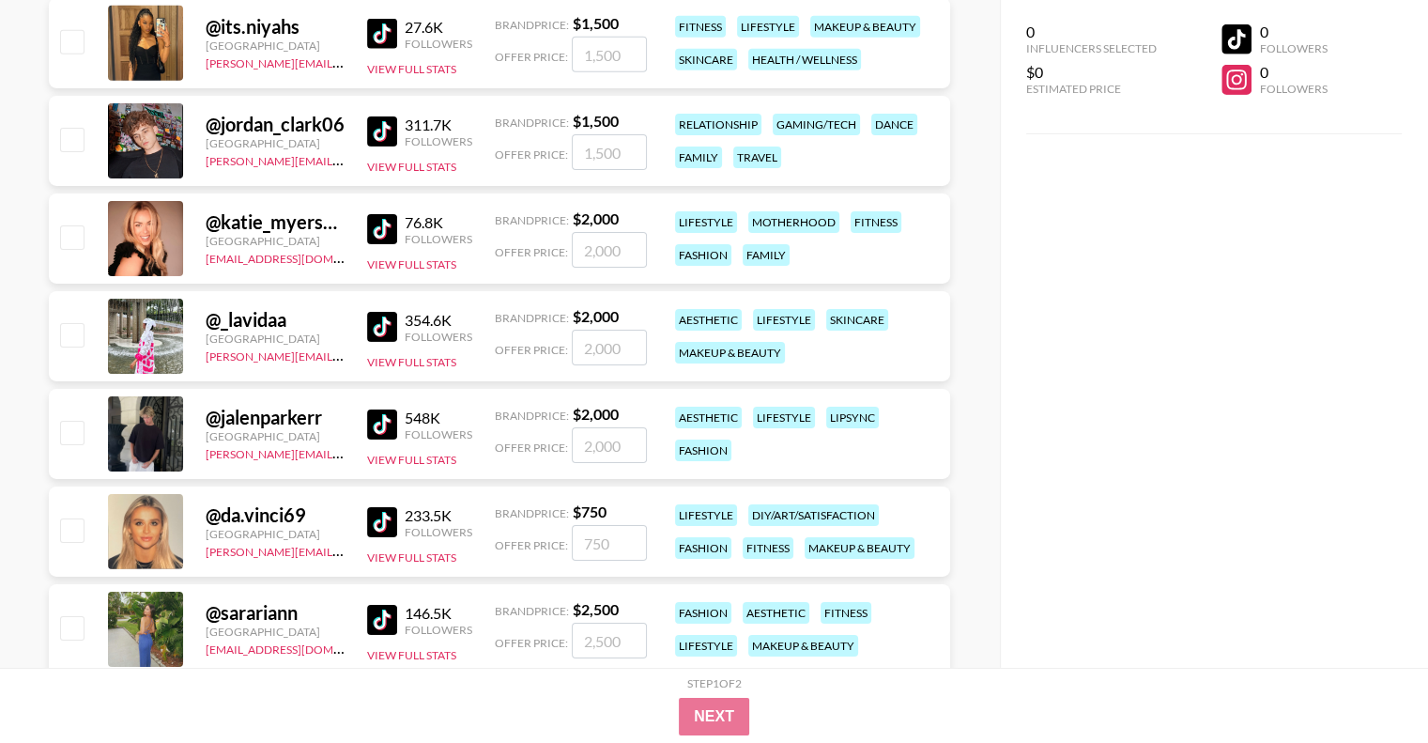
scroll to position [6009, 0]
